Goal: Task Accomplishment & Management: Manage account settings

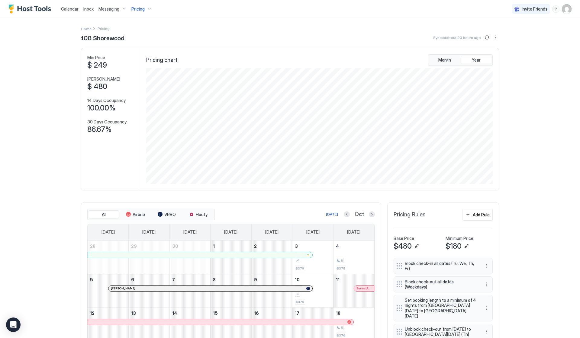
scroll to position [116, 348]
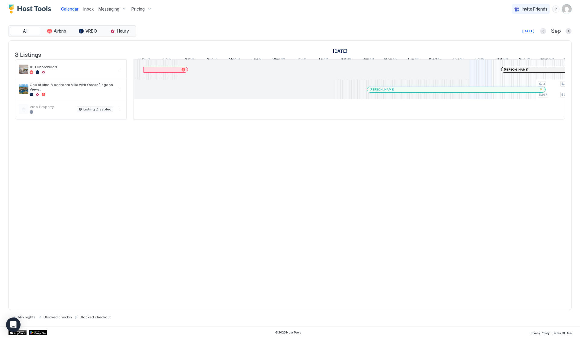
scroll to position [0, 336]
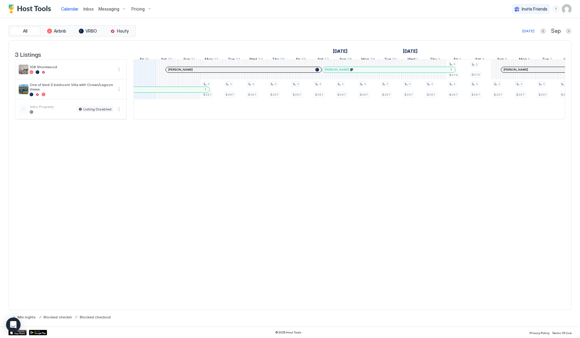
drag, startPoint x: 140, startPoint y: 11, endPoint x: 146, endPoint y: 44, distance: 33.8
click at [140, 11] on span "Pricing" at bounding box center [137, 8] width 13 height 5
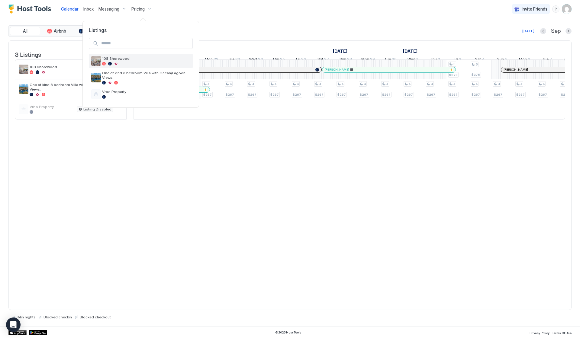
click at [123, 61] on div "108 Shorewood" at bounding box center [146, 60] width 88 height 9
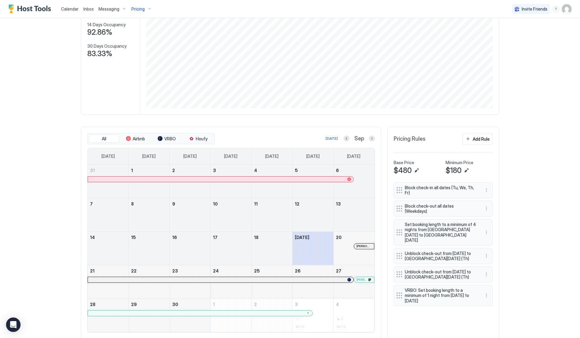
scroll to position [93, 0]
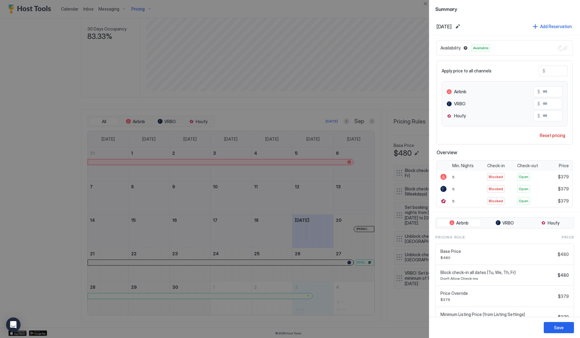
click at [370, 121] on div at bounding box center [290, 169] width 580 height 338
click at [426, 2] on button "Close" at bounding box center [425, 3] width 7 height 7
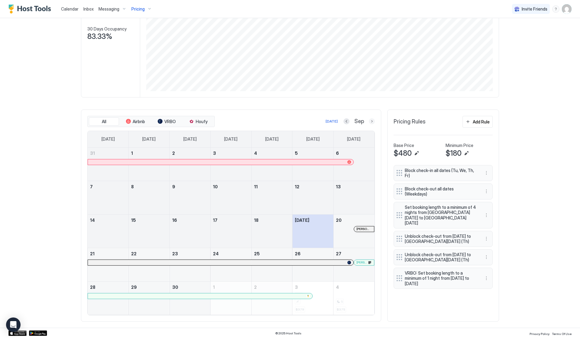
click at [370, 122] on button "Next month" at bounding box center [372, 121] width 6 height 6
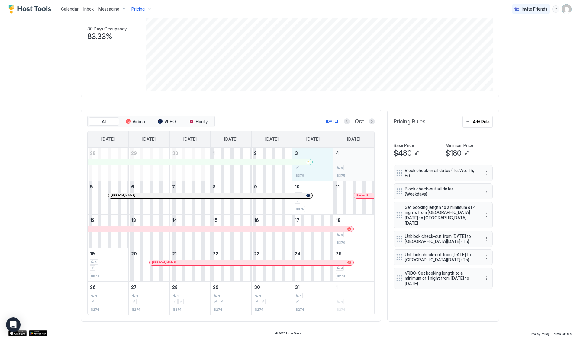
drag, startPoint x: 325, startPoint y: 168, endPoint x: 343, endPoint y: 170, distance: 18.0
click at [343, 170] on tr "28 29 30 1 2 3 5 $379 4 5 $375" at bounding box center [231, 165] width 287 height 34
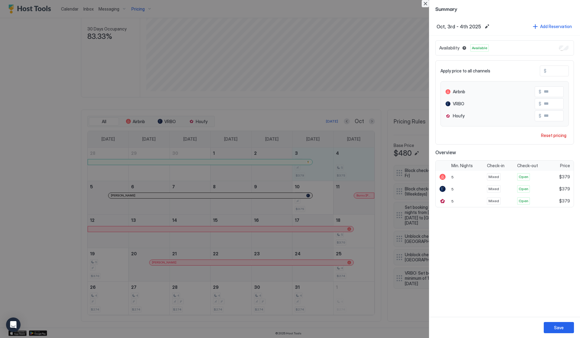
click at [427, 5] on button "Close" at bounding box center [425, 3] width 7 height 7
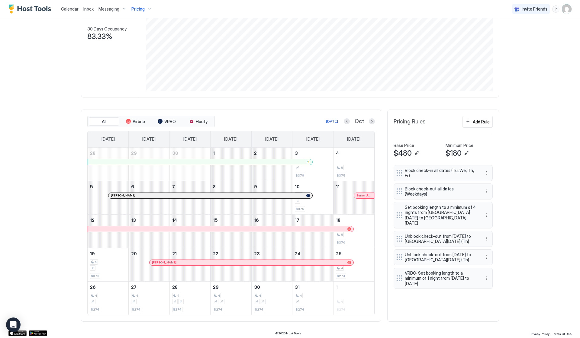
click at [112, 9] on span "Messaging" at bounding box center [108, 8] width 21 height 5
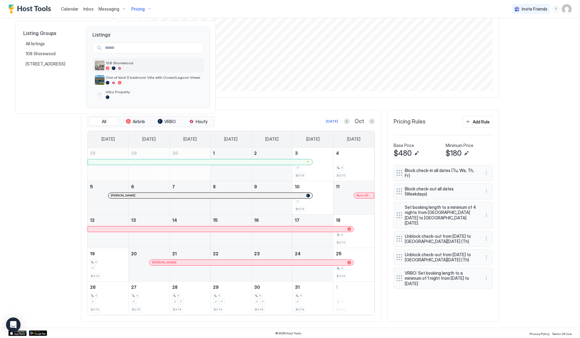
click at [119, 63] on span "108 Shorewood" at bounding box center [153, 63] width 95 height 5
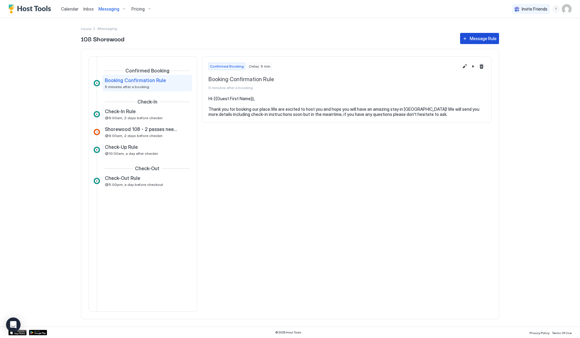
click at [474, 40] on div "Message Rule" at bounding box center [483, 38] width 27 height 6
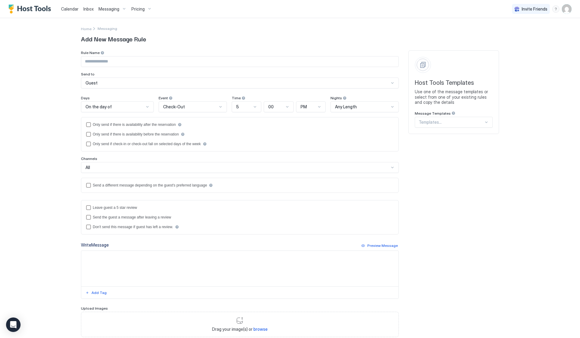
click at [484, 121] on div at bounding box center [486, 122] width 5 height 5
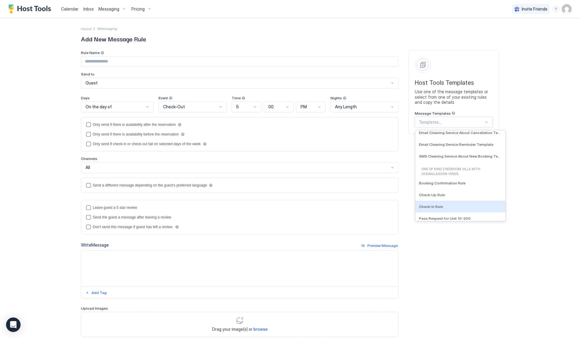
scroll to position [148, 0]
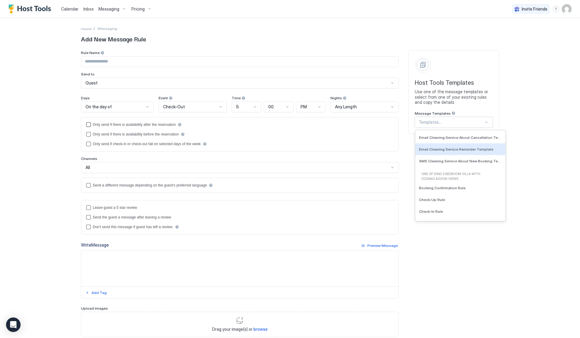
click at [88, 123] on div "afterReservation" at bounding box center [88, 124] width 5 height 5
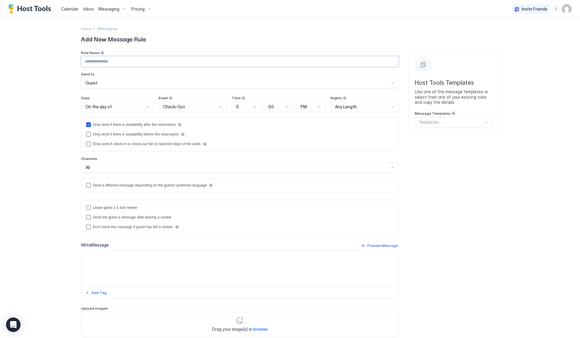
click at [181, 59] on input "Input Field" at bounding box center [239, 61] width 317 height 10
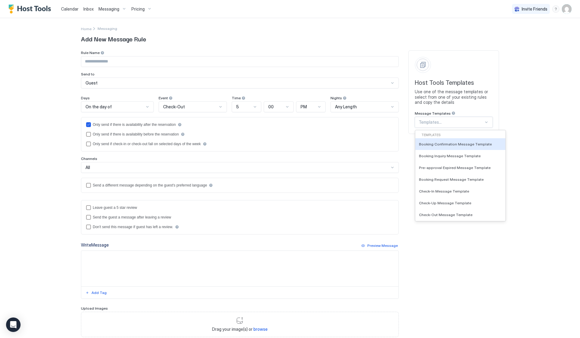
click at [478, 124] on div at bounding box center [451, 122] width 65 height 5
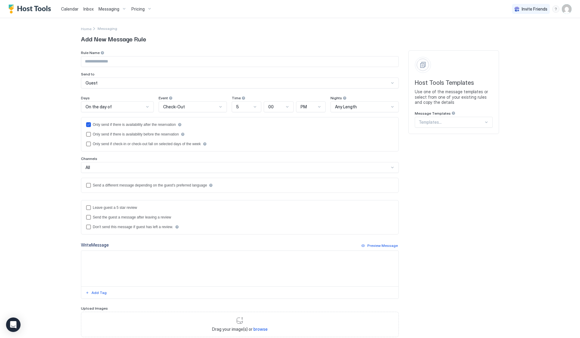
click at [524, 51] on div "Calendar Inbox Messaging Pricing Invite Friends MK Home Messaging Add New Messa…" at bounding box center [290, 169] width 580 height 338
click at [139, 5] on div "Pricing" at bounding box center [141, 9] width 25 height 10
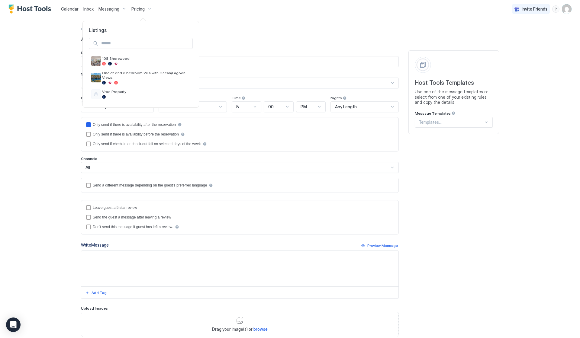
click at [555, 8] on div at bounding box center [290, 169] width 580 height 338
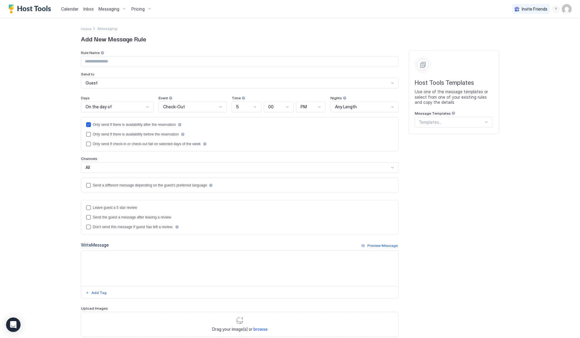
click at [556, 10] on div "menu" at bounding box center [555, 8] width 7 height 7
click at [505, 20] on span "Help Center" at bounding box center [503, 17] width 23 height 5
click at [137, 10] on span "Pricing" at bounding box center [137, 8] width 13 height 5
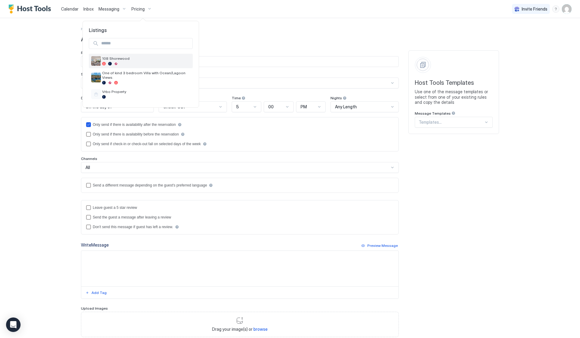
click at [122, 59] on span "108 Shorewood" at bounding box center [146, 58] width 88 height 5
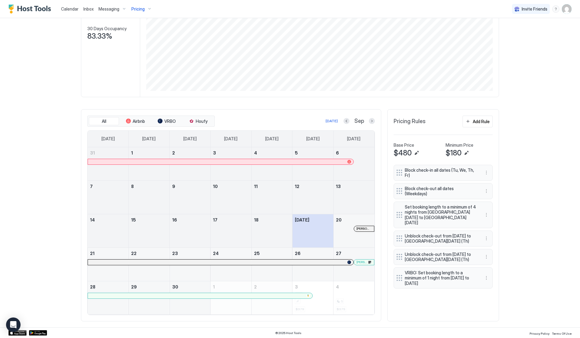
scroll to position [93, 0]
drag, startPoint x: 316, startPoint y: 303, endPoint x: 345, endPoint y: 303, distance: 29.6
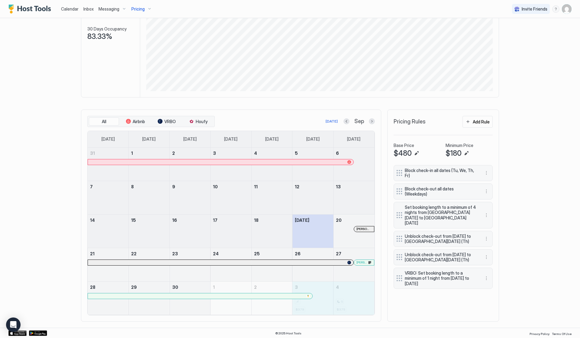
type input "***"
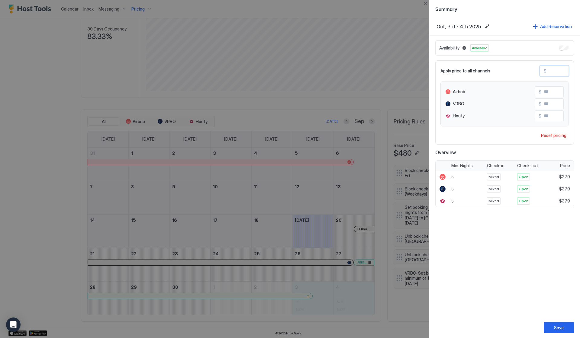
drag, startPoint x: 559, startPoint y: 70, endPoint x: 544, endPoint y: 70, distance: 15.4
click at [544, 70] on div "$ ***" at bounding box center [554, 71] width 29 height 11
type input "*"
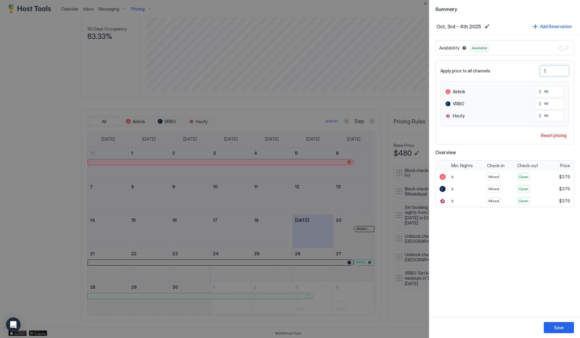
type input "*"
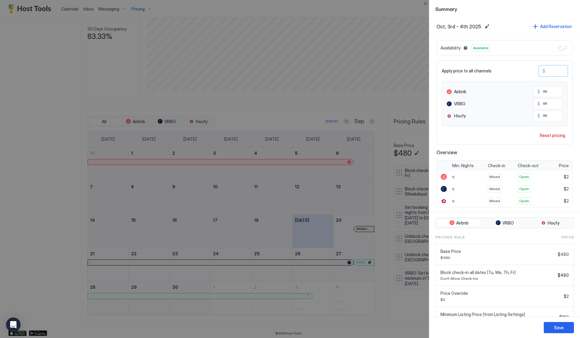
type input "**"
type input "***"
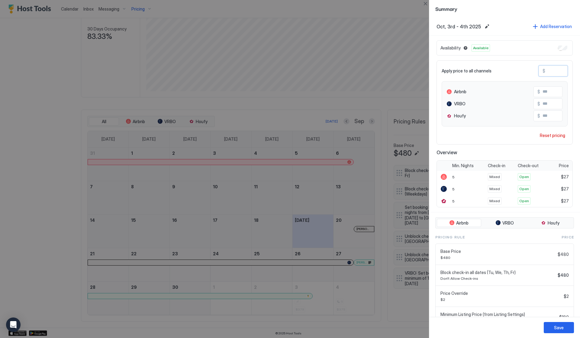
type input "***"
click at [559, 323] on button "Save" at bounding box center [559, 327] width 30 height 11
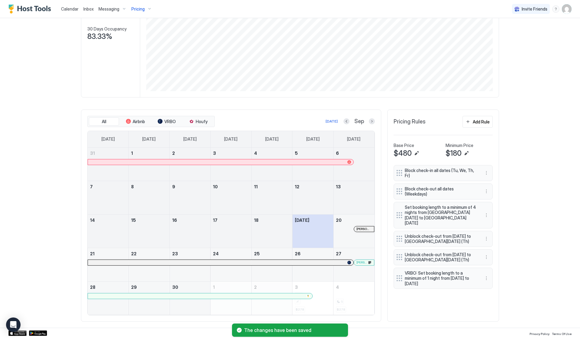
click at [372, 121] on button "Next month" at bounding box center [372, 121] width 6 height 6
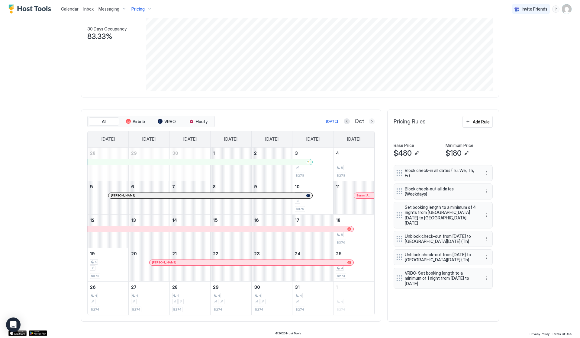
click at [373, 120] on button "Next month" at bounding box center [372, 121] width 6 height 6
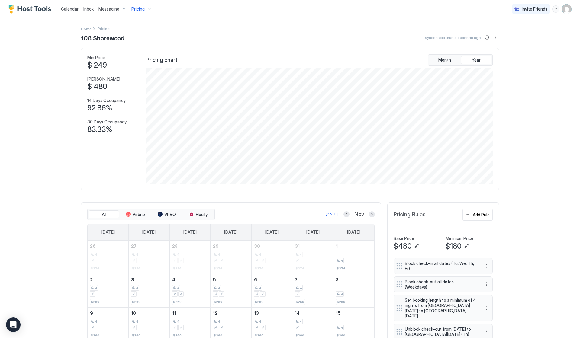
scroll to position [0, 0]
click at [136, 8] on span "Pricing" at bounding box center [137, 8] width 13 height 5
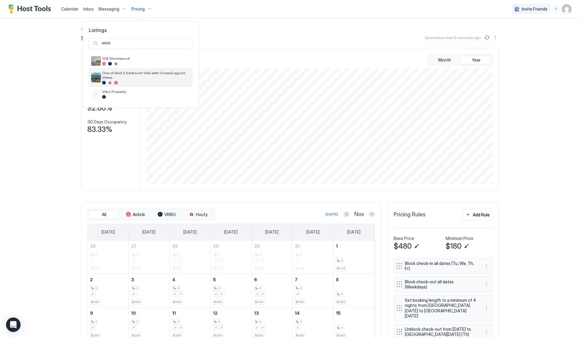
click at [129, 74] on span "One of kind 3 bedroom Villa with Ocean/Lagoon Views." at bounding box center [146, 75] width 88 height 9
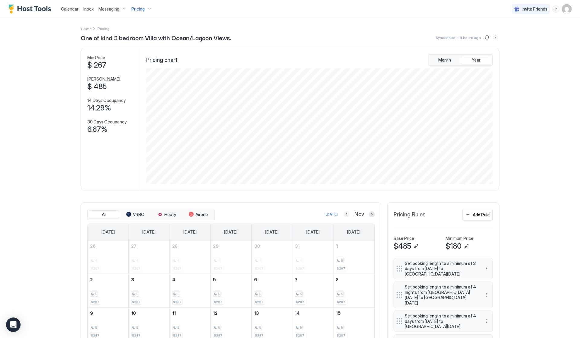
click at [347, 217] on button "Previous month" at bounding box center [347, 214] width 6 height 6
click at [347, 215] on button "Previous month" at bounding box center [347, 214] width 6 height 6
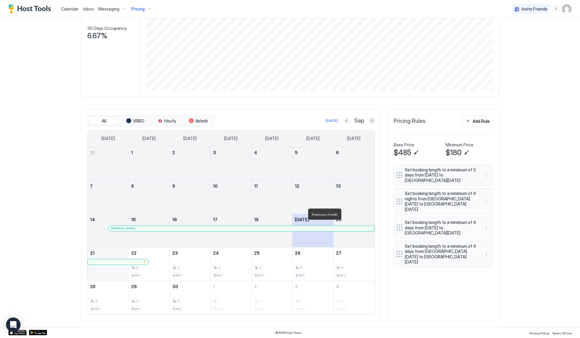
scroll to position [93, 0]
click at [372, 116] on div "All VRBO Houfy Airbnb [DATE] Sep" at bounding box center [231, 121] width 288 height 11
click at [371, 120] on button "Next month" at bounding box center [372, 121] width 6 height 6
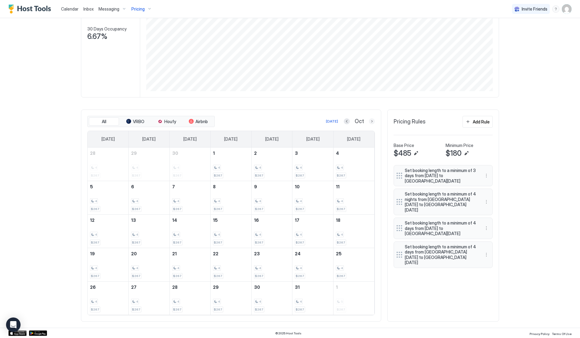
scroll to position [57, 0]
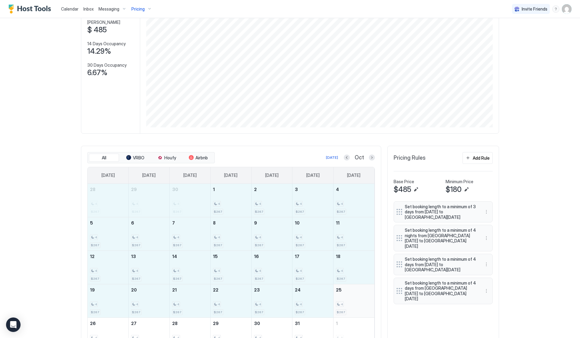
drag, startPoint x: 96, startPoint y: 198, endPoint x: 360, endPoint y: 296, distance: 281.7
click at [360, 296] on tbody "28 4 $267 29 4 $267 30 4 $267 1 4 $267 2 4 $267 3 4 $267 4 4 $267 5 4 $267 6 4 …" at bounding box center [231, 267] width 287 height 167
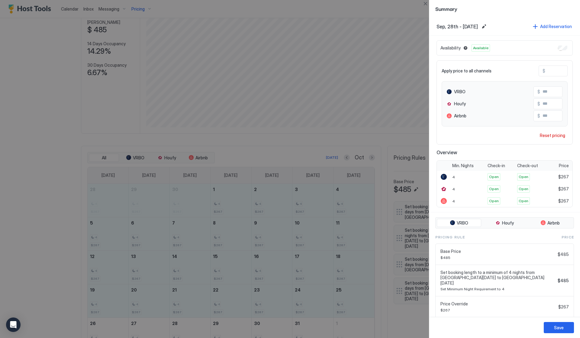
click at [553, 71] on input "***" at bounding box center [569, 71] width 48 height 10
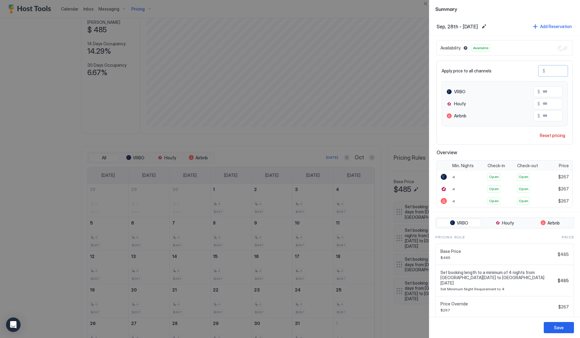
type input "**"
type input "***"
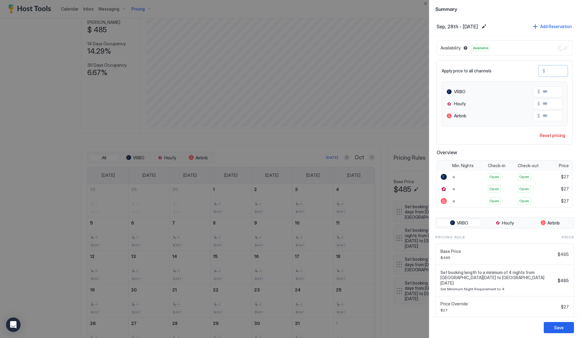
type input "***"
click at [557, 329] on div "Save" at bounding box center [559, 328] width 10 height 6
